Goal: Task Accomplishment & Management: Manage account settings

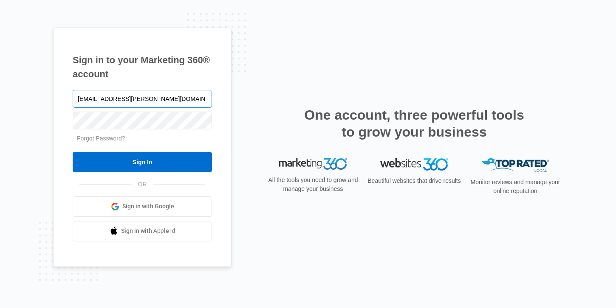
type input "cheyenne.vonhoene@madwire.com"
click at [73, 152] on input "Sign In" at bounding box center [142, 162] width 139 height 20
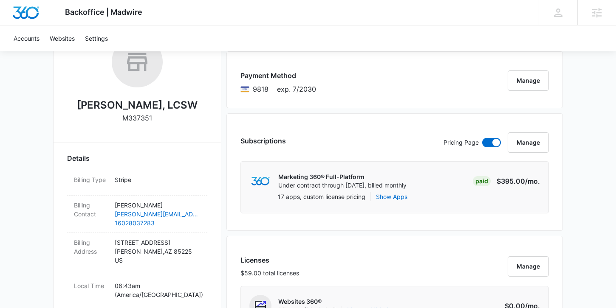
scroll to position [154, 0]
